Goal: Find specific page/section: Find specific page/section

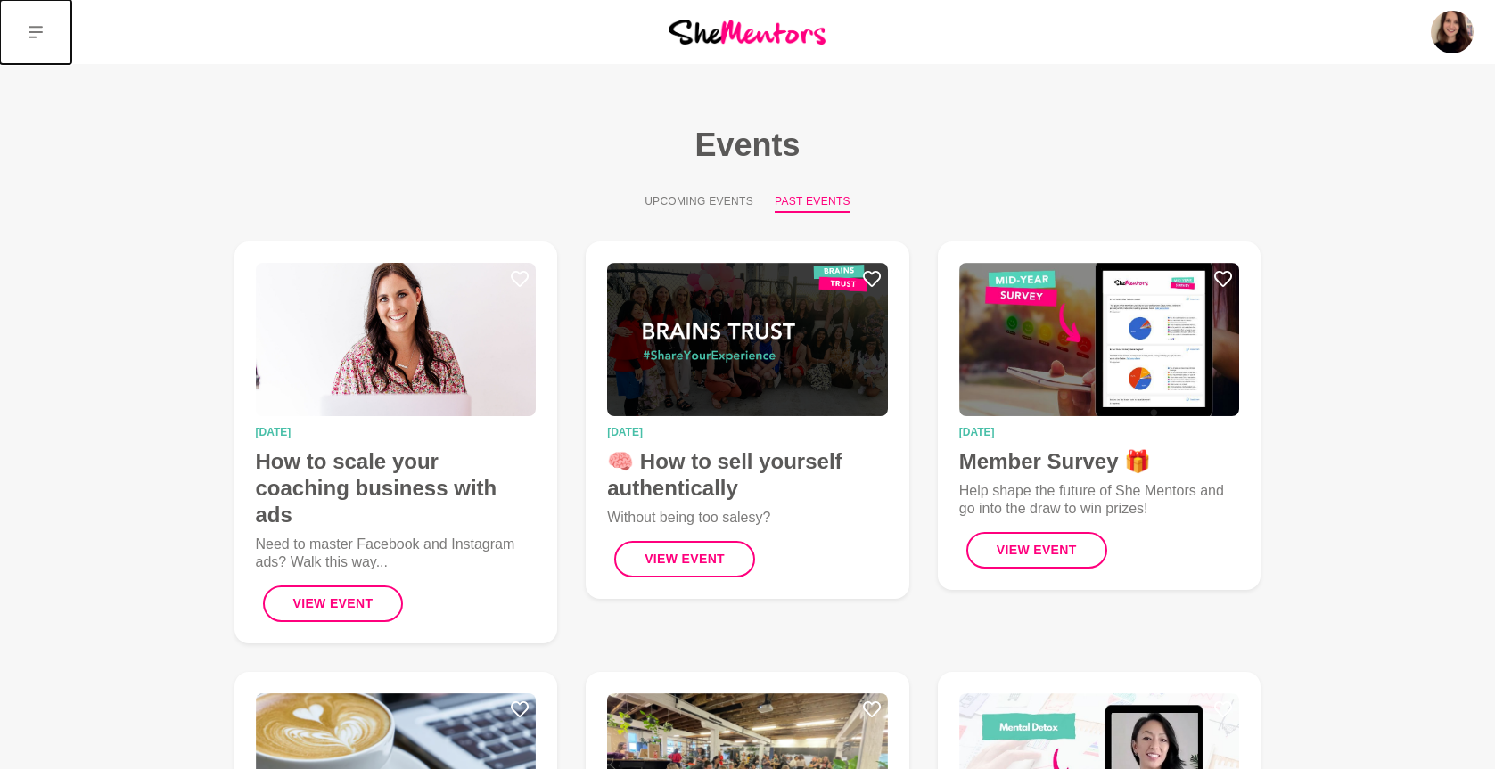
click at [33, 26] on icon at bounding box center [36, 32] width 14 height 12
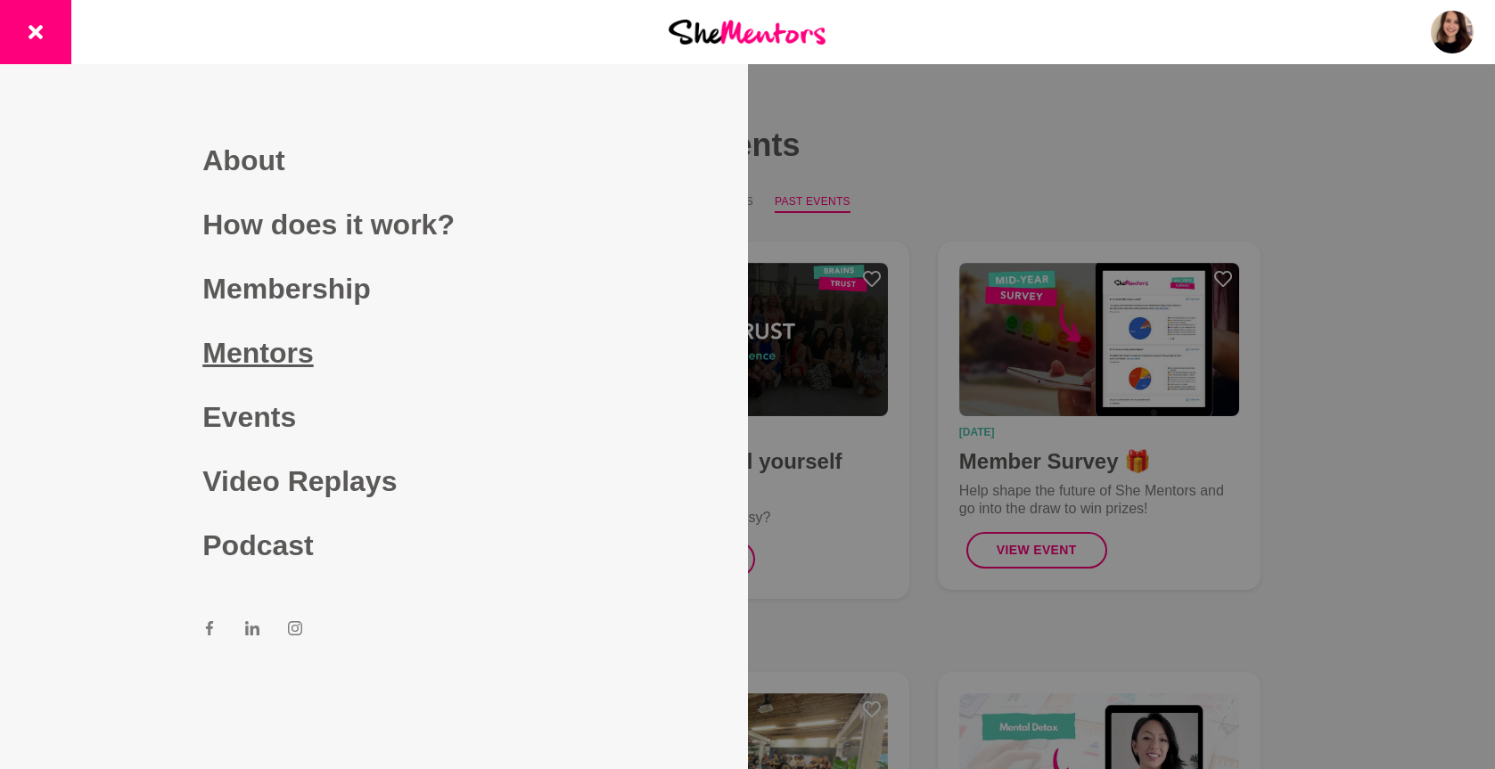
click at [238, 350] on link "Mentors" at bounding box center [373, 353] width 342 height 64
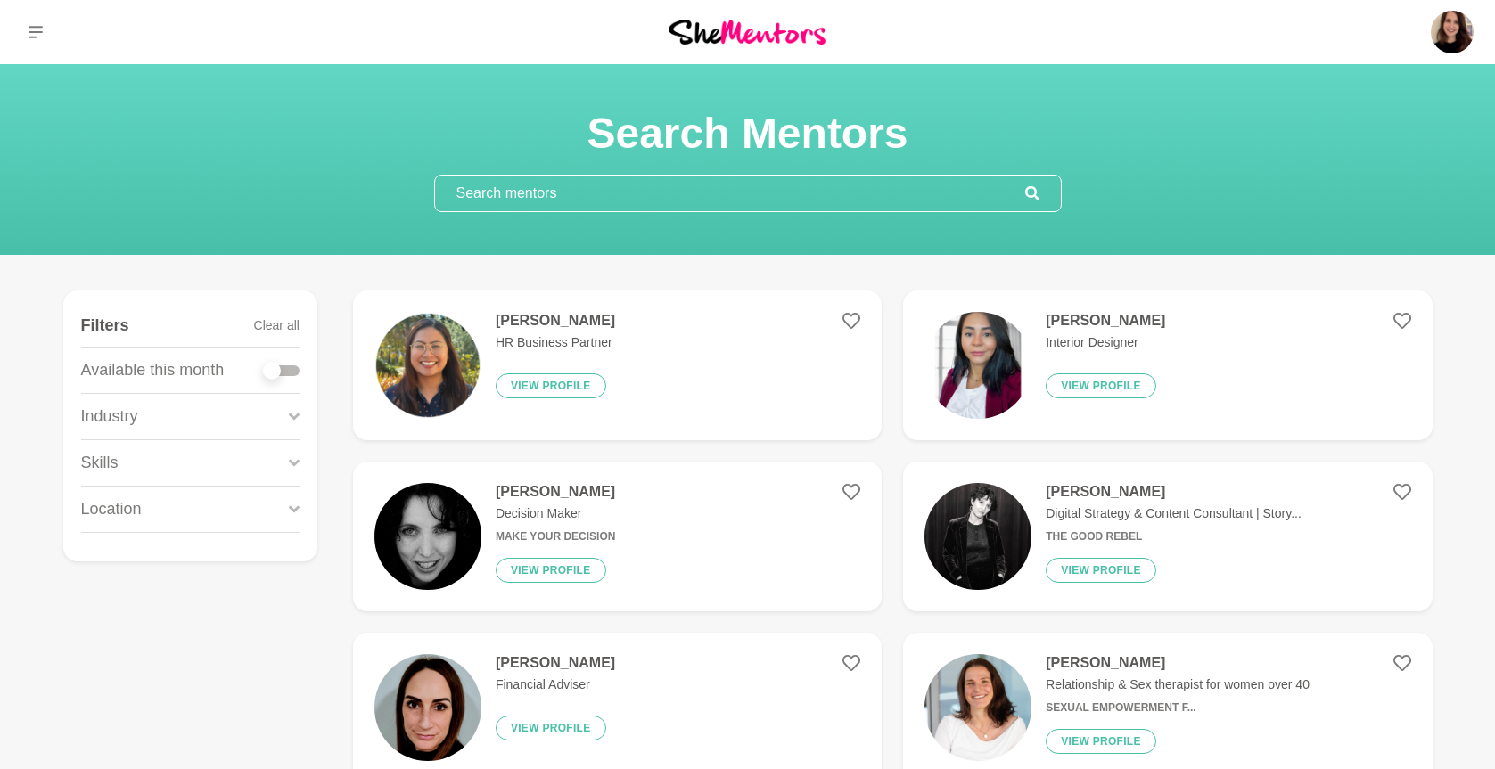
click at [517, 193] on input "text" at bounding box center [730, 194] width 590 height 36
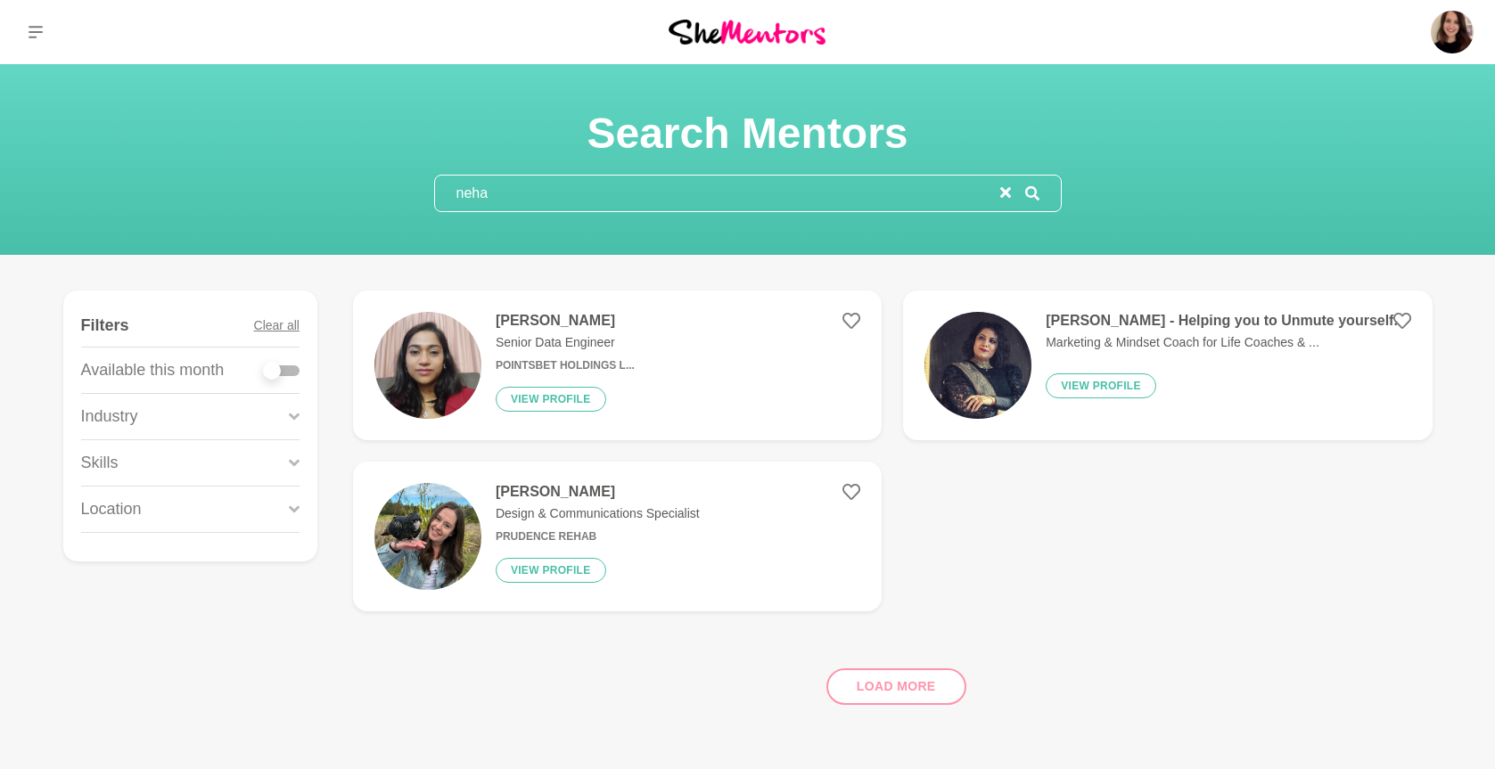
type input "neha"
click at [423, 380] on img at bounding box center [427, 365] width 107 height 107
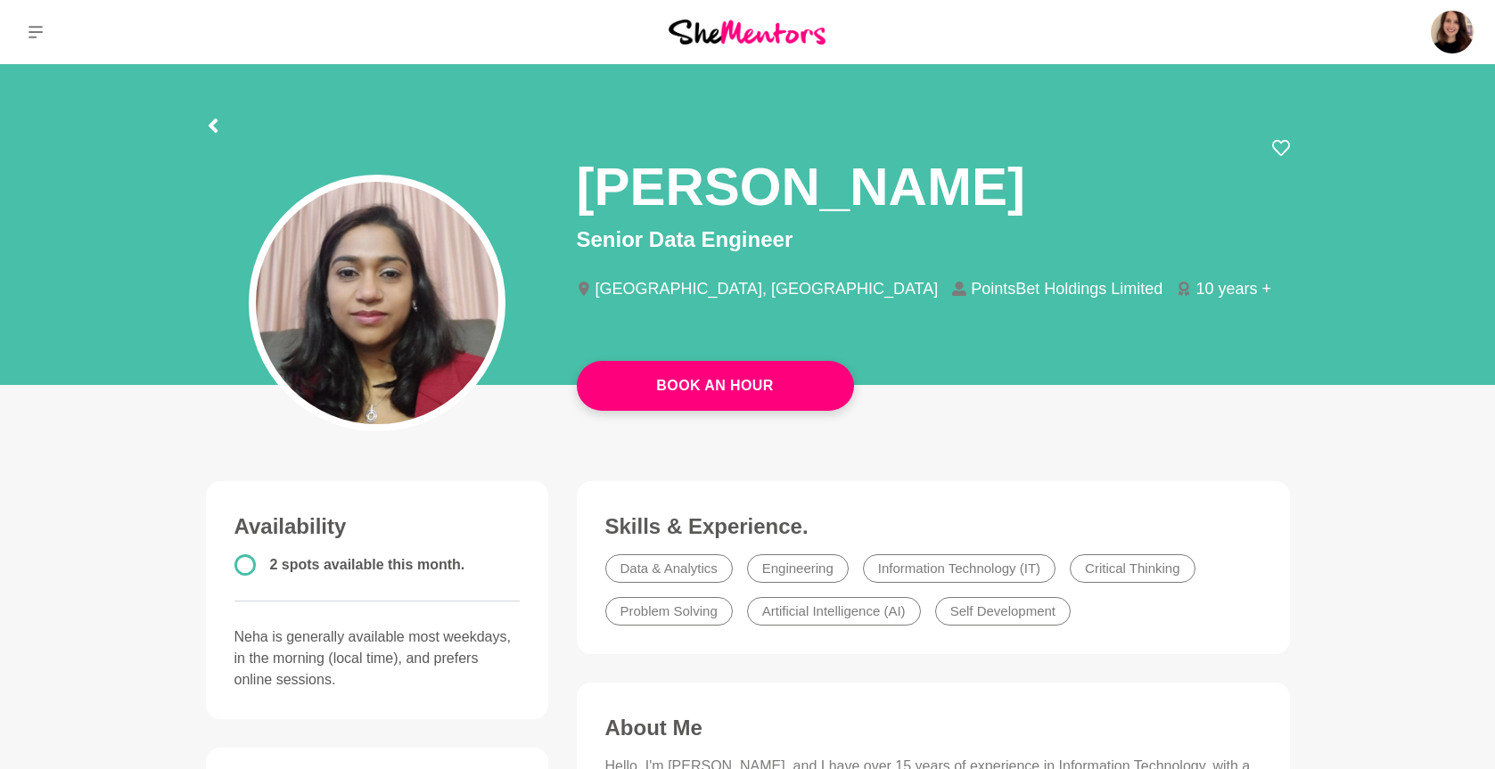
drag, startPoint x: 368, startPoint y: 328, endPoint x: 346, endPoint y: 4, distance: 325.3
